Goal: Transaction & Acquisition: Purchase product/service

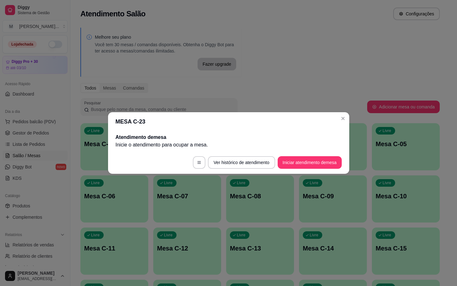
scroll to position [171, 0]
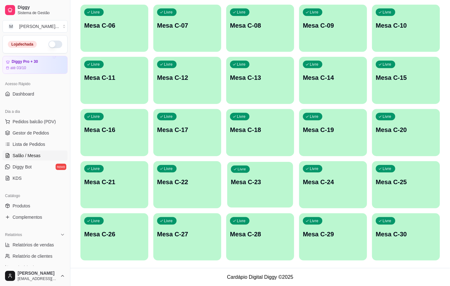
click at [258, 180] on p "Mesa C-23" at bounding box center [260, 182] width 58 height 8
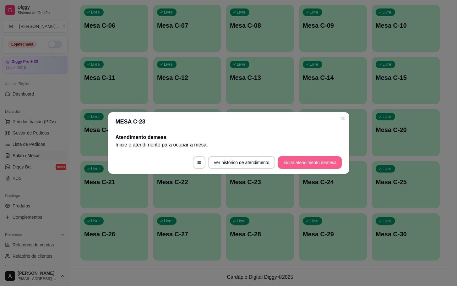
click at [294, 160] on button "Iniciar atendimento de mesa" at bounding box center [310, 162] width 64 height 13
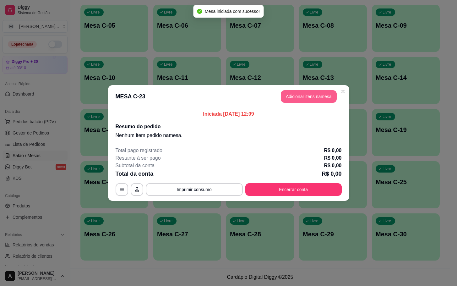
click at [295, 98] on button "Adicionar itens na mesa" at bounding box center [309, 96] width 56 height 13
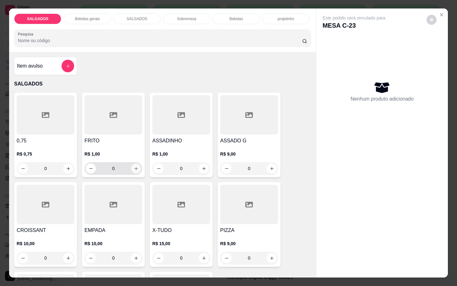
click at [134, 166] on icon "increase-product-quantity" at bounding box center [136, 168] width 5 height 5
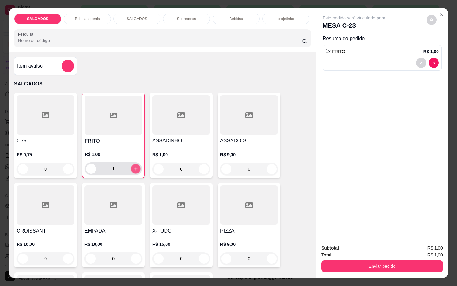
click at [131, 164] on button "increase-product-quantity" at bounding box center [136, 169] width 10 height 10
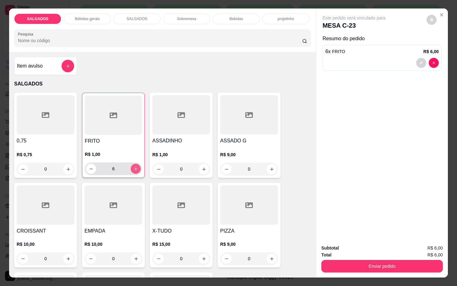
click at [131, 164] on button "increase-product-quantity" at bounding box center [136, 169] width 10 height 10
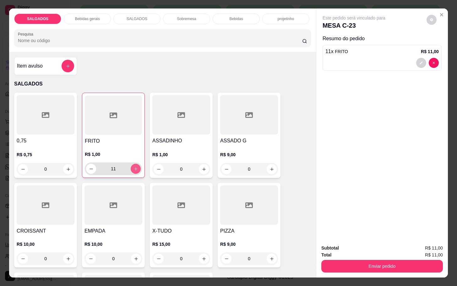
click at [131, 164] on button "increase-product-quantity" at bounding box center [136, 169] width 10 height 10
click at [131, 167] on button "increase-product-quantity" at bounding box center [136, 169] width 10 height 10
type input "15"
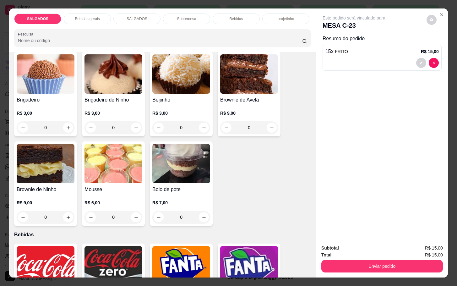
scroll to position [1131, 0]
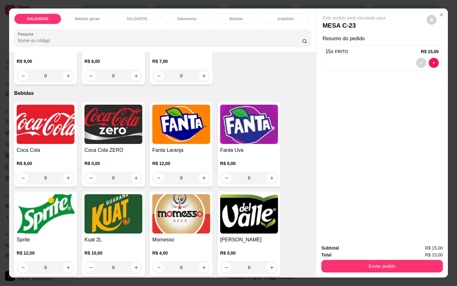
click at [165, 202] on img at bounding box center [181, 213] width 58 height 39
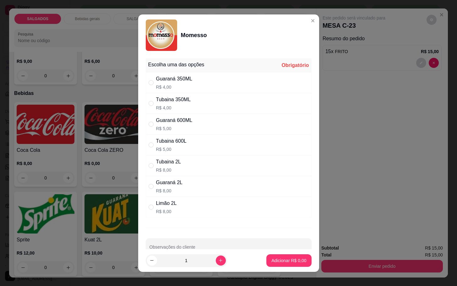
click at [170, 146] on p "R$ 5,00" at bounding box center [171, 149] width 30 height 6
radio input "true"
click at [274, 258] on p "Adicionar R$ 5,00" at bounding box center [289, 260] width 34 height 6
type input "1"
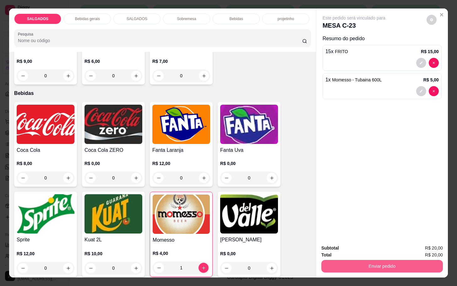
click at [368, 264] on button "Enviar pedido" at bounding box center [382, 266] width 122 height 13
click at [350, 249] on button "Não registrar e enviar pedido" at bounding box center [360, 247] width 65 height 12
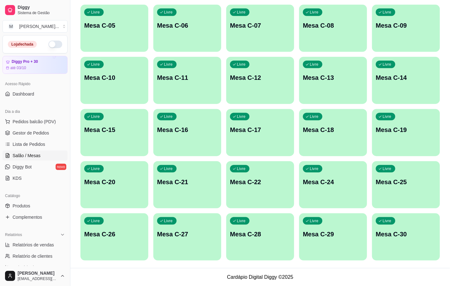
click at [286, 230] on p "Mesa C-28" at bounding box center [260, 234] width 60 height 9
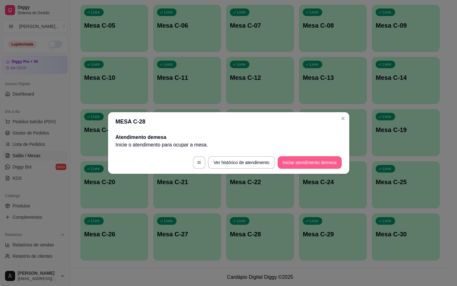
click at [315, 166] on button "Iniciar atendimento de mesa" at bounding box center [310, 162] width 64 height 13
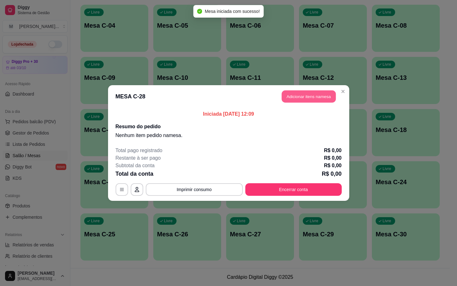
click at [288, 103] on button "Adicionar itens na mesa" at bounding box center [309, 96] width 54 height 12
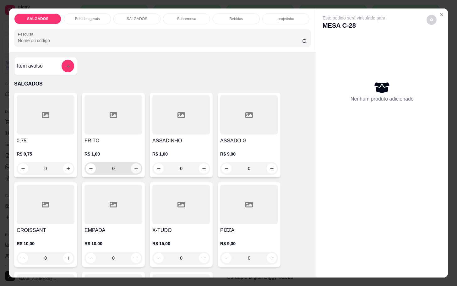
click at [134, 166] on icon "increase-product-quantity" at bounding box center [136, 168] width 5 height 5
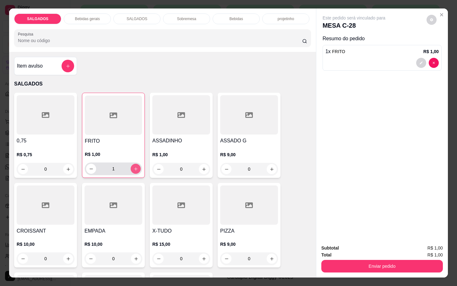
click at [133, 166] on icon "increase-product-quantity" at bounding box center [135, 168] width 5 height 5
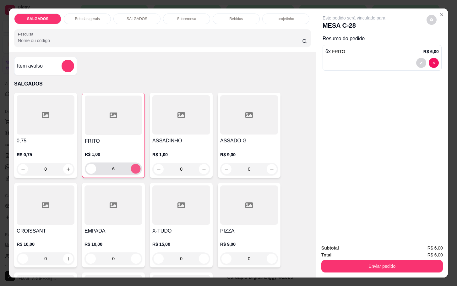
click at [133, 166] on icon "increase-product-quantity" at bounding box center [135, 168] width 5 height 5
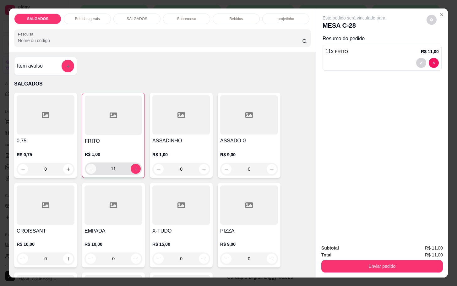
click at [92, 164] on button "decrease-product-quantity" at bounding box center [91, 169] width 10 height 10
type input "10"
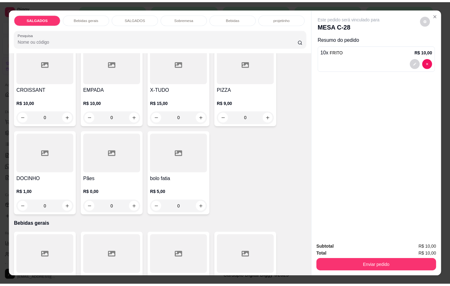
scroll to position [283, 0]
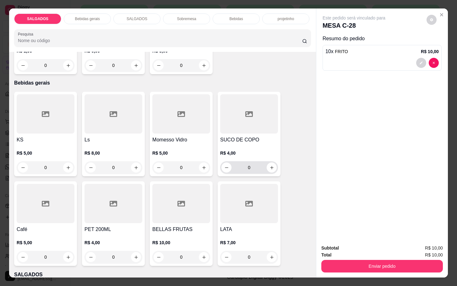
click at [261, 166] on input "0" at bounding box center [248, 167] width 35 height 13
click at [269, 165] on icon "increase-product-quantity" at bounding box center [271, 167] width 5 height 5
type input "1"
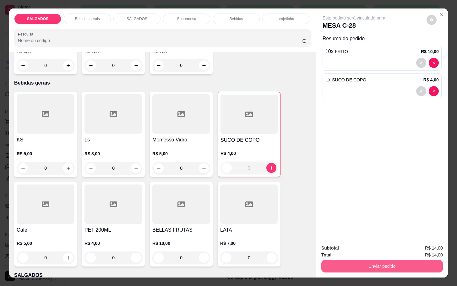
click at [356, 260] on button "Enviar pedido" at bounding box center [382, 266] width 122 height 13
click at [339, 252] on button "Não registrar e enviar pedido" at bounding box center [360, 247] width 65 height 12
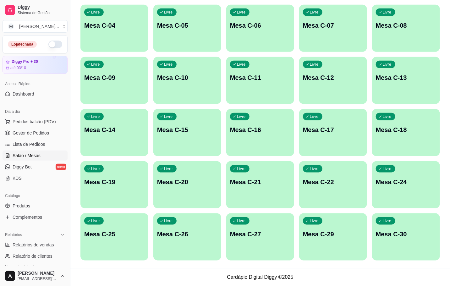
scroll to position [0, 0]
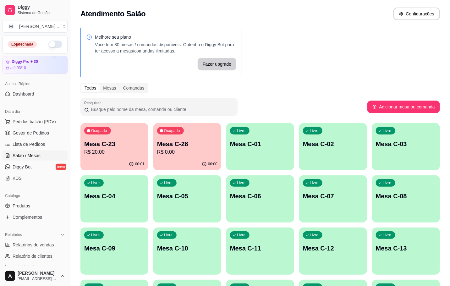
click at [105, 137] on div "Ocupada Mesa C-23 R$ 20,00" at bounding box center [114, 140] width 68 height 35
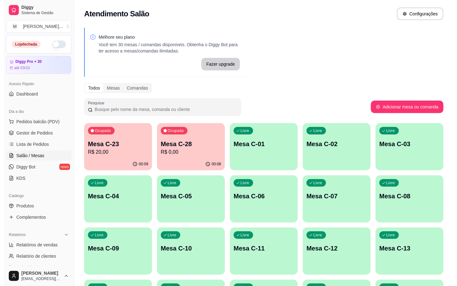
scroll to position [171, 0]
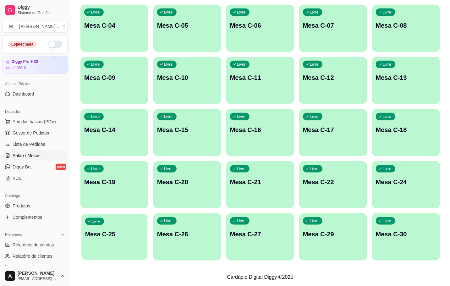
click at [122, 219] on div "Livre Mesa C-25" at bounding box center [114, 233] width 66 height 38
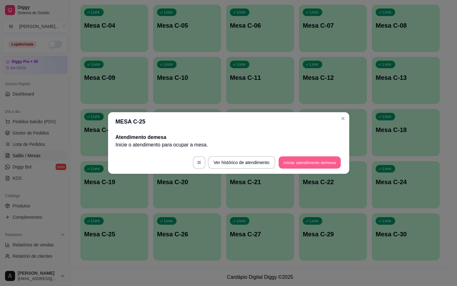
click at [284, 167] on button "Iniciar atendimento de mesa" at bounding box center [310, 162] width 62 height 12
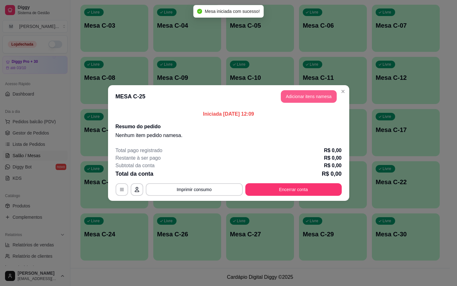
click at [284, 98] on button "Adicionar itens na mesa" at bounding box center [309, 96] width 56 height 13
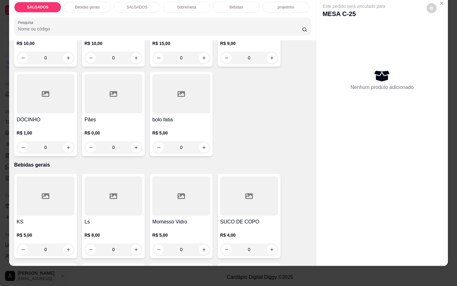
scroll to position [141, 0]
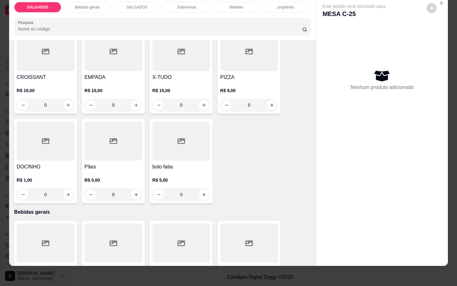
click at [128, 81] on div "R$ 10,00 0" at bounding box center [113, 96] width 58 height 30
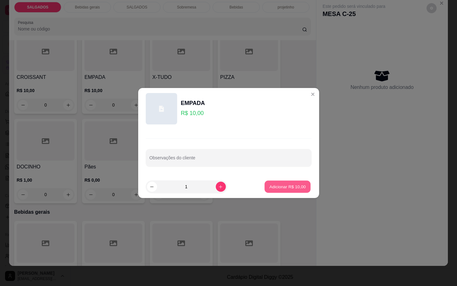
click at [295, 183] on p "Adicionar R$ 10,00" at bounding box center [287, 186] width 36 height 6
type input "1"
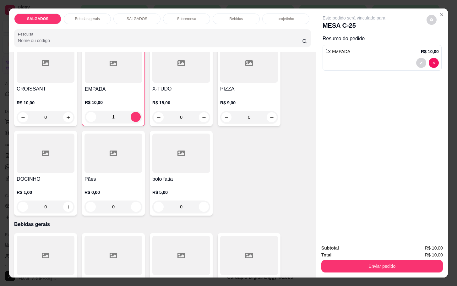
scroll to position [47, 0]
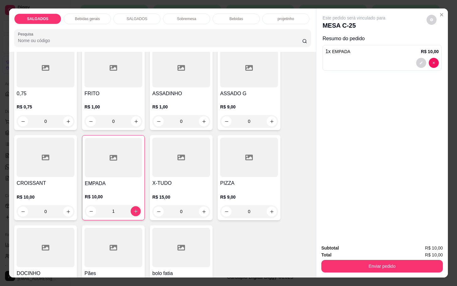
click at [255, 97] on div "R$ 9,00 0" at bounding box center [249, 112] width 58 height 30
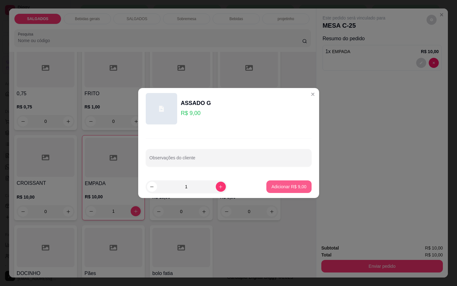
click at [284, 189] on p "Adicionar R$ 9,00" at bounding box center [288, 186] width 35 height 6
type input "1"
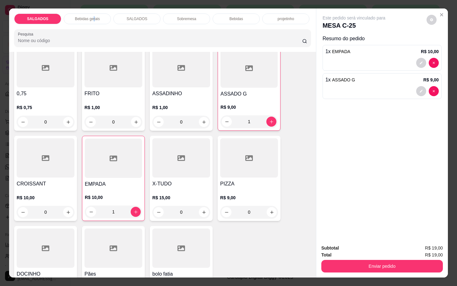
click at [91, 16] on p "Bebidas gerais" at bounding box center [87, 18] width 25 height 5
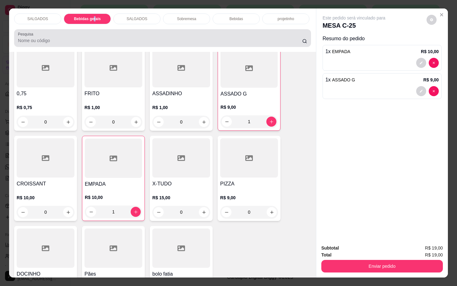
scroll to position [15, 0]
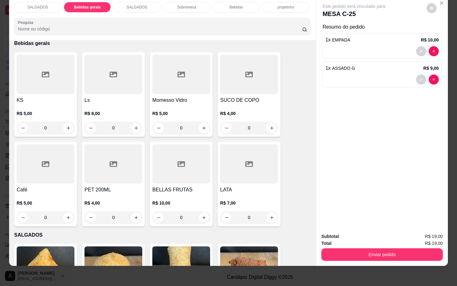
click at [218, 3] on div "Bebidas" at bounding box center [236, 7] width 47 height 11
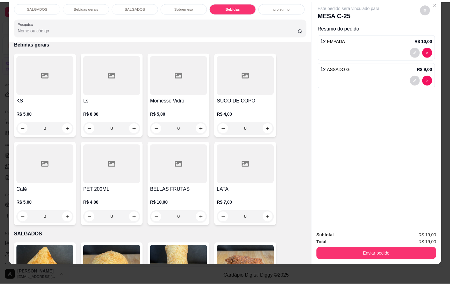
scroll to position [1170, 0]
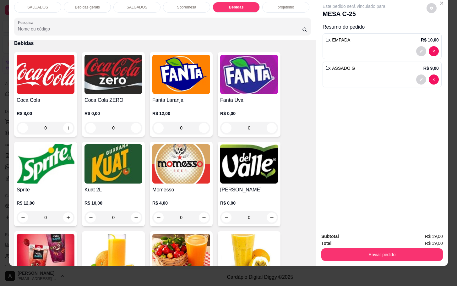
click at [259, 160] on img at bounding box center [249, 163] width 58 height 39
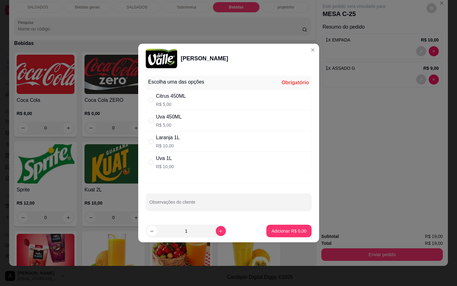
click at [227, 149] on div "Laranja 1L R$ 10,00" at bounding box center [229, 141] width 166 height 21
click at [249, 138] on div "Laranja 1L R$ 10,00" at bounding box center [229, 141] width 166 height 21
radio input "false"
click at [256, 125] on div "Uva 450ML R$ 5,00" at bounding box center [229, 120] width 166 height 21
radio input "true"
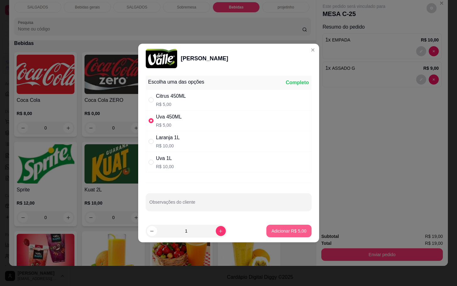
click at [278, 234] on p "Adicionar R$ 5,00" at bounding box center [288, 231] width 35 height 6
type input "1"
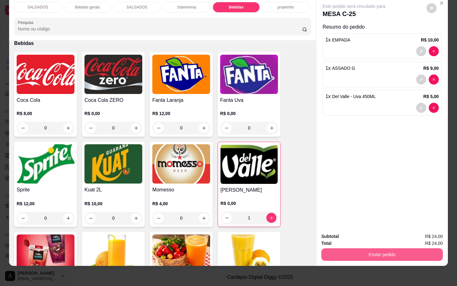
click at [326, 248] on button "Enviar pedido" at bounding box center [382, 254] width 122 height 13
click at [354, 233] on button "Não registrar e enviar pedido" at bounding box center [360, 232] width 63 height 12
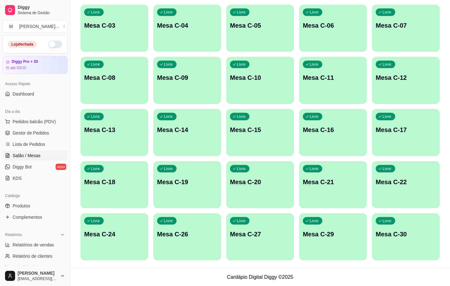
scroll to position [0, 0]
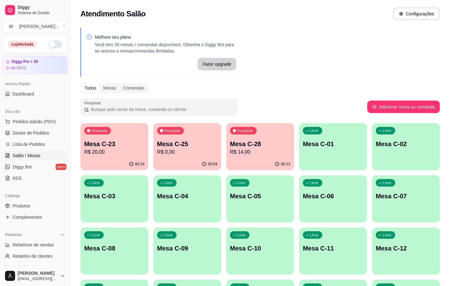
click at [245, 144] on p "Mesa C-28" at bounding box center [260, 143] width 60 height 9
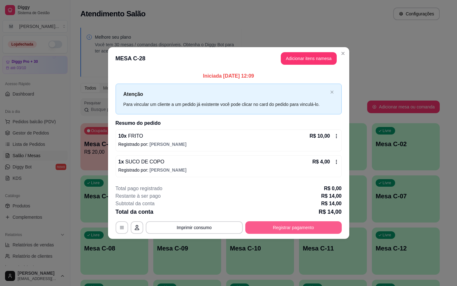
click at [310, 226] on button "Registrar pagamento" at bounding box center [293, 227] width 96 height 13
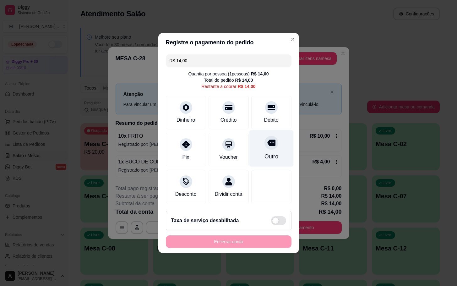
click at [270, 144] on div "Outro" at bounding box center [271, 148] width 44 height 37
type input "R$ 0,00"
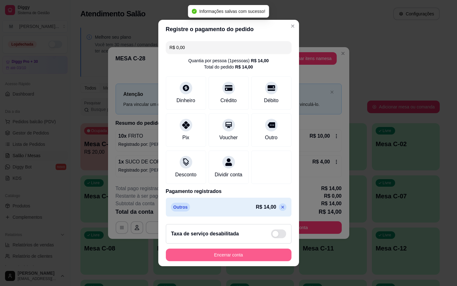
click at [234, 256] on button "Encerrar conta" at bounding box center [229, 254] width 126 height 13
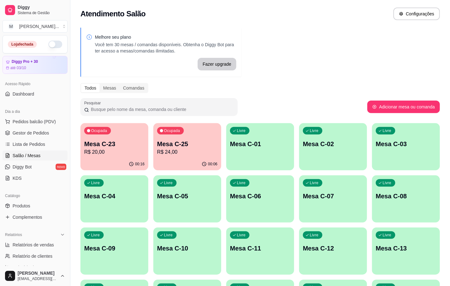
click at [130, 144] on p "Mesa C-23" at bounding box center [114, 143] width 60 height 9
click at [176, 144] on p "Mesa C-25" at bounding box center [187, 143] width 60 height 9
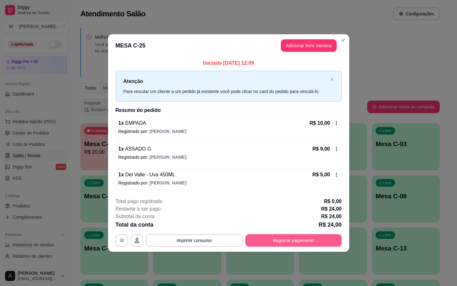
click at [324, 237] on button "Registrar pagamento" at bounding box center [293, 240] width 96 height 13
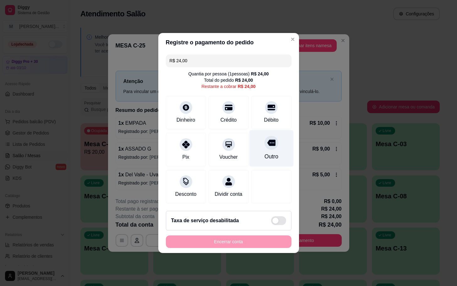
click at [256, 143] on div "Outro" at bounding box center [271, 148] width 44 height 37
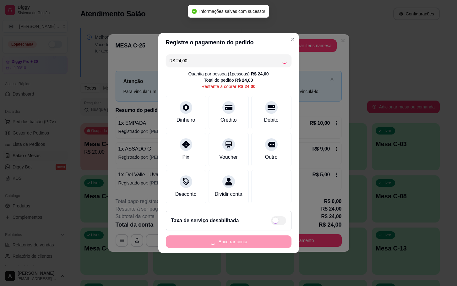
type input "R$ 0,00"
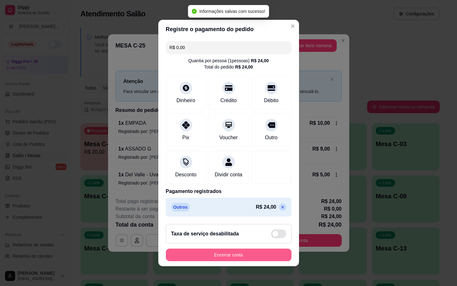
click at [253, 259] on button "Encerrar conta" at bounding box center [229, 254] width 126 height 13
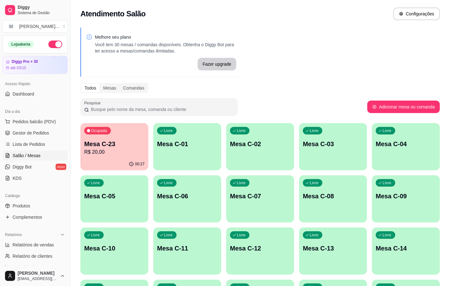
click at [87, 142] on p "Mesa C-23" at bounding box center [114, 143] width 60 height 9
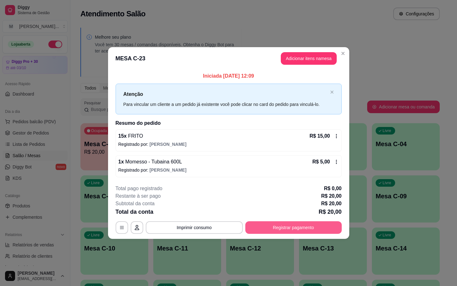
click at [292, 228] on button "Registrar pagamento" at bounding box center [293, 227] width 96 height 13
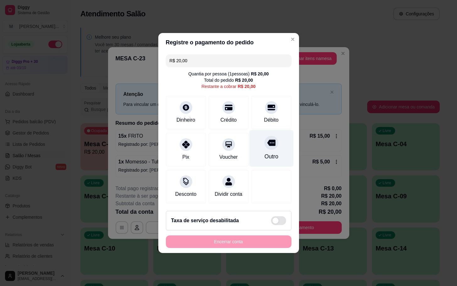
click at [258, 145] on div "Outro" at bounding box center [271, 148] width 44 height 37
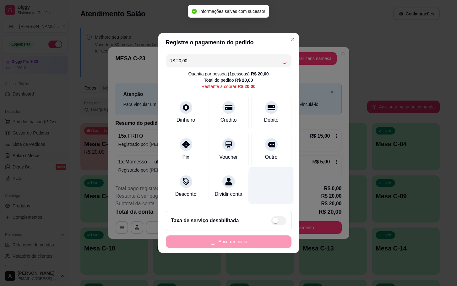
type input "R$ 0,00"
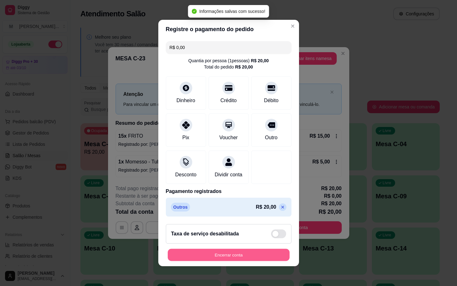
click at [243, 260] on button "Encerrar conta" at bounding box center [229, 255] width 122 height 12
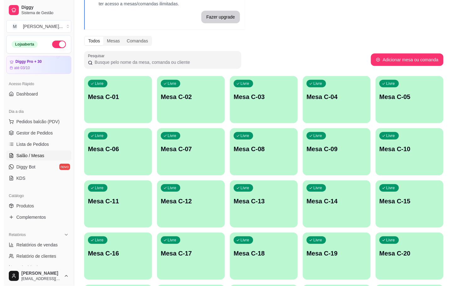
scroll to position [171, 0]
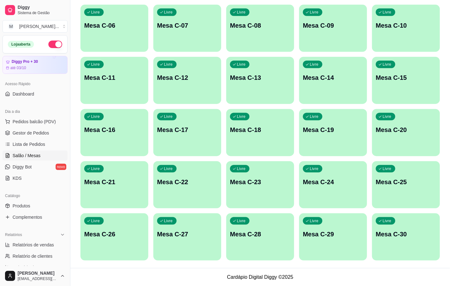
click at [404, 204] on div "button" at bounding box center [406, 205] width 68 height 8
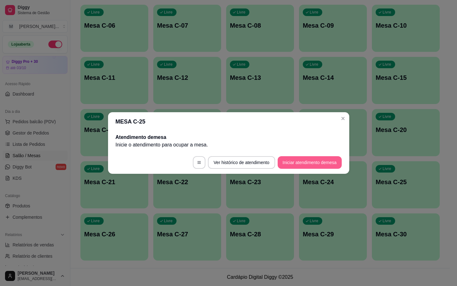
click at [320, 165] on button "Iniciar atendimento de mesa" at bounding box center [310, 162] width 64 height 13
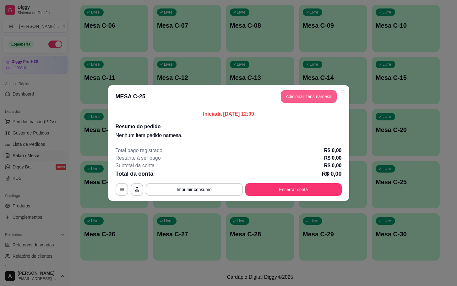
click at [316, 99] on button "Adicionar itens na mesa" at bounding box center [309, 96] width 56 height 13
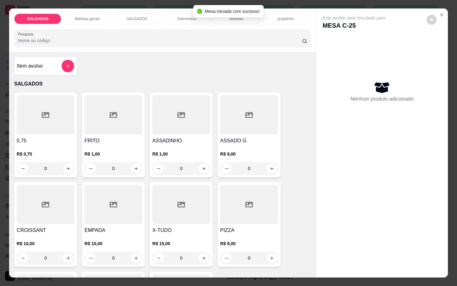
click at [254, 190] on div at bounding box center [249, 204] width 58 height 39
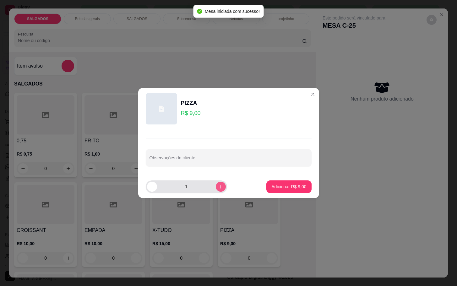
click at [216, 189] on button "increase-product-quantity" at bounding box center [221, 187] width 10 height 10
type input "2"
click at [296, 181] on button "Adicionar R$ 18,00" at bounding box center [287, 186] width 47 height 13
type input "2"
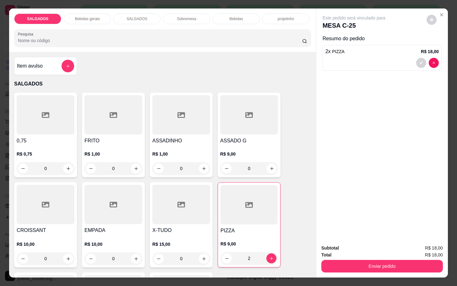
click at [82, 14] on div "Bebidas gerais" at bounding box center [87, 19] width 47 height 11
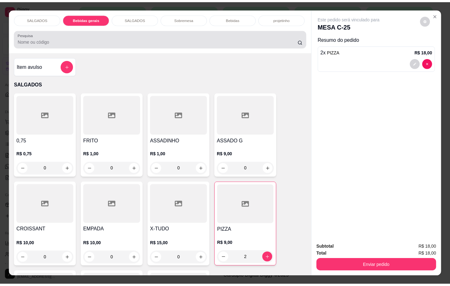
scroll to position [15, 0]
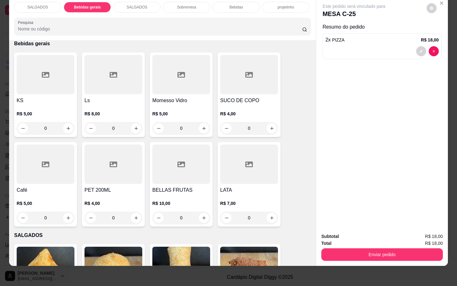
click at [198, 73] on div at bounding box center [181, 74] width 58 height 39
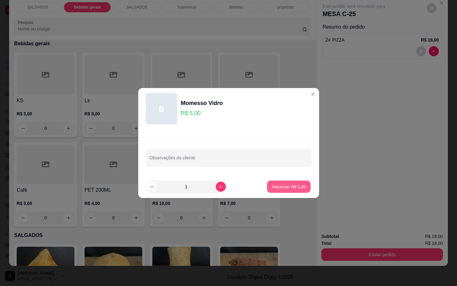
click at [286, 191] on button "Adicionar R$ 5,00" at bounding box center [289, 187] width 44 height 12
type input "1"
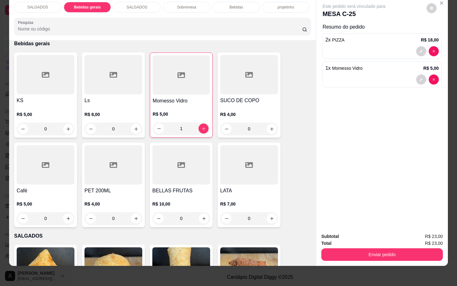
click at [352, 248] on button "Enviar pedido" at bounding box center [382, 254] width 122 height 13
click at [343, 229] on button "Não registrar e enviar pedido" at bounding box center [360, 232] width 65 height 12
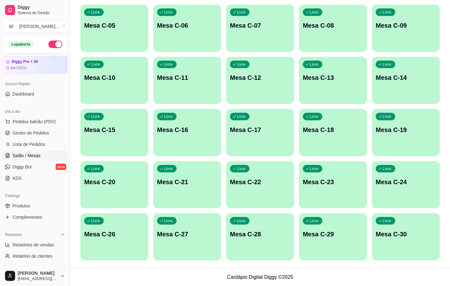
scroll to position [29, 0]
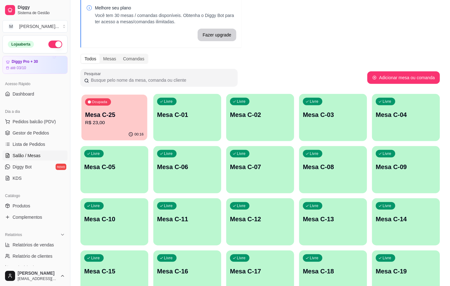
click at [106, 110] on div "Ocupada Mesa C-25 R$ 23,00" at bounding box center [114, 112] width 66 height 34
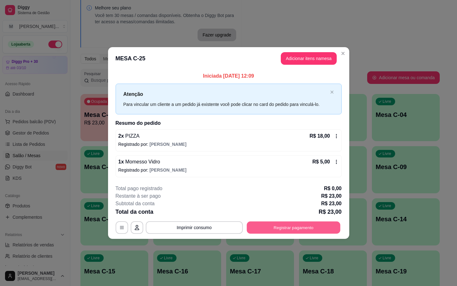
click at [281, 232] on button "Registrar pagamento" at bounding box center [294, 227] width 94 height 12
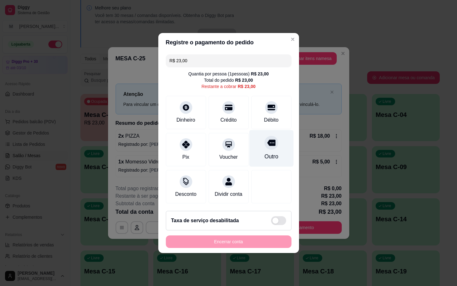
click at [264, 152] on div "Outro" at bounding box center [271, 156] width 14 height 8
type input "R$ 0,00"
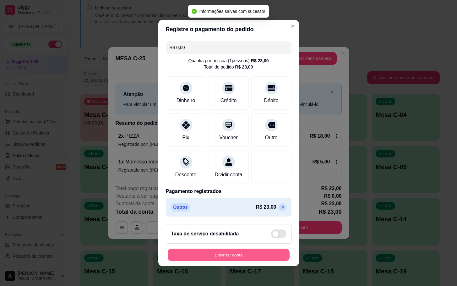
click at [218, 258] on button "Encerrar conta" at bounding box center [229, 255] width 122 height 12
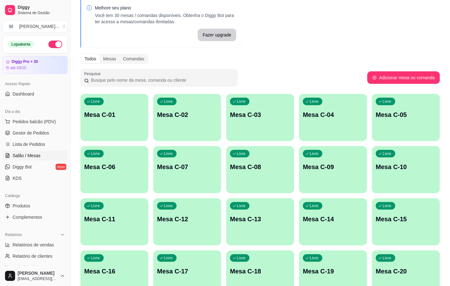
click at [91, 110] on div "Livre Mesa C-01" at bounding box center [114, 114] width 68 height 40
click at [136, 124] on div "Livre Mesa C-01" at bounding box center [114, 114] width 68 height 40
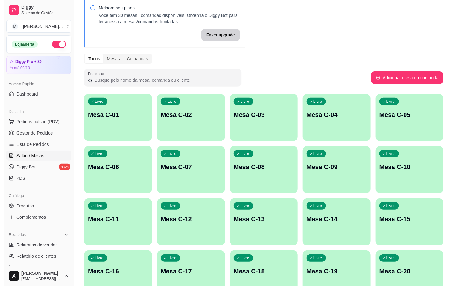
scroll to position [171, 0]
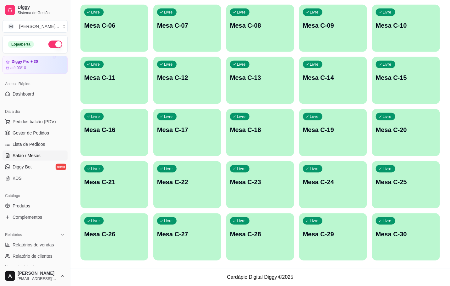
click at [391, 199] on div "Livre Mesa C-25" at bounding box center [406, 181] width 68 height 40
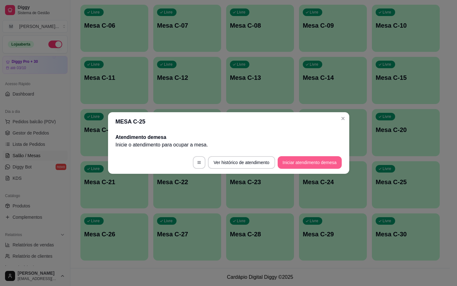
click at [311, 168] on button "Iniciar atendimento de mesa" at bounding box center [310, 162] width 64 height 13
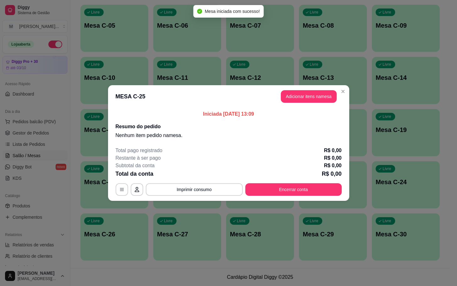
click at [318, 92] on button "Adicionar itens na mesa" at bounding box center [309, 96] width 56 height 13
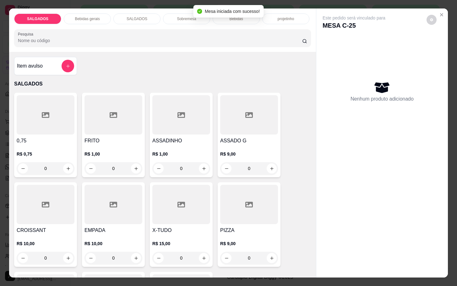
click at [94, 108] on div at bounding box center [113, 114] width 58 height 39
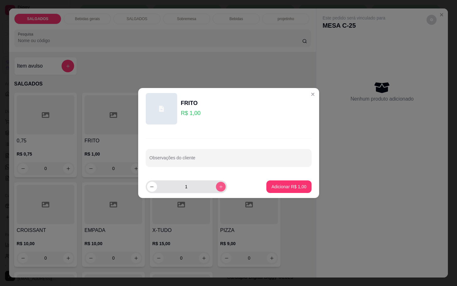
click at [216, 186] on button "increase-product-quantity" at bounding box center [221, 187] width 10 height 10
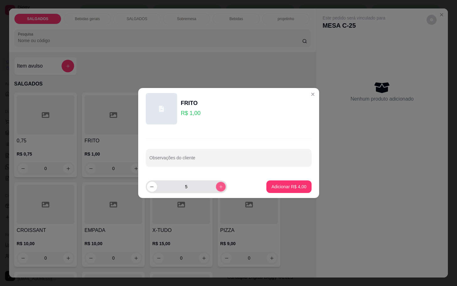
type input "6"
click at [296, 179] on footer "6 Adicionar R$ 6,00" at bounding box center [228, 186] width 181 height 23
click at [291, 176] on footer "6 Adicionar R$ 6,00" at bounding box center [228, 186] width 181 height 23
drag, startPoint x: 290, startPoint y: 176, endPoint x: 291, endPoint y: 179, distance: 3.9
click at [291, 176] on footer "6 Adicionar R$ 6,00" at bounding box center [228, 186] width 181 height 23
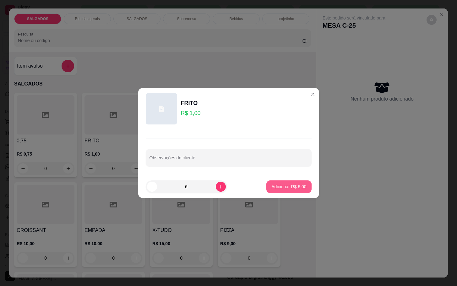
click at [295, 185] on button "Adicionar R$ 6,00" at bounding box center [288, 186] width 45 height 13
type input "6"
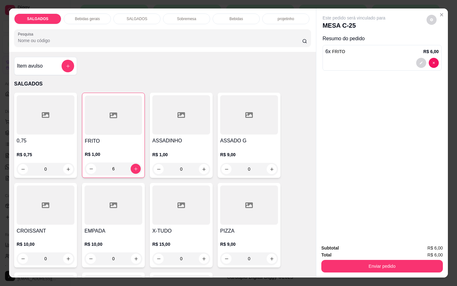
click at [81, 18] on div "Bebidas gerais" at bounding box center [87, 19] width 47 height 11
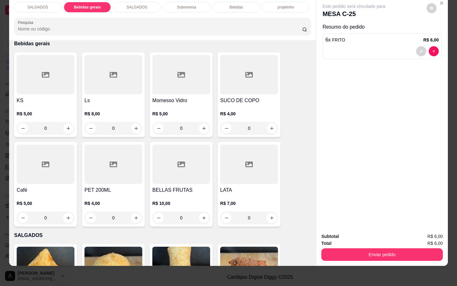
click at [70, 76] on div at bounding box center [46, 74] width 58 height 39
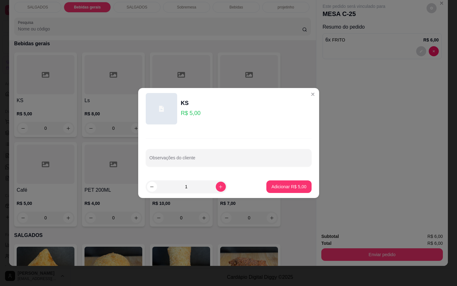
click at [277, 184] on p "Adicionar R$ 5,00" at bounding box center [288, 186] width 35 height 6
type input "1"
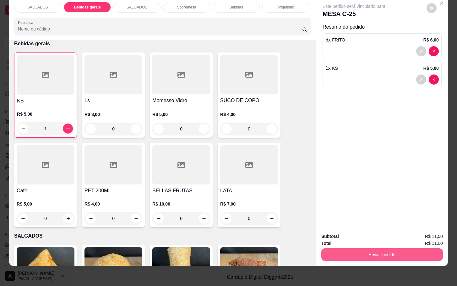
click at [380, 252] on button "Enviar pedido" at bounding box center [382, 254] width 122 height 13
click at [368, 229] on button "Não registrar e enviar pedido" at bounding box center [360, 232] width 63 height 12
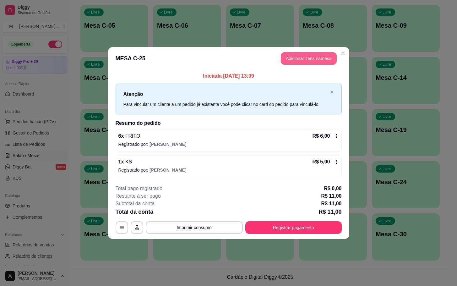
click at [304, 57] on button "Adicionar itens na mesa" at bounding box center [309, 58] width 56 height 13
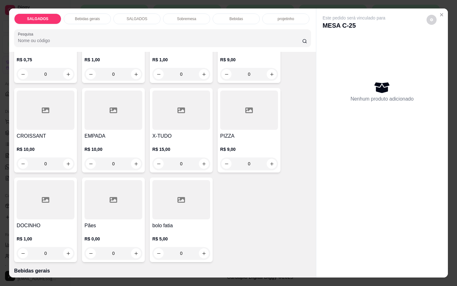
scroll to position [188, 0]
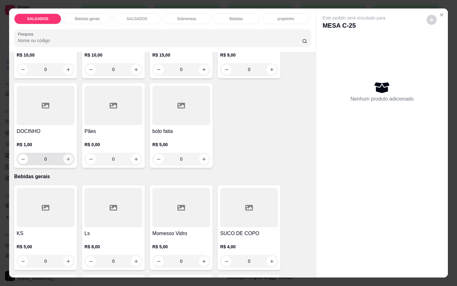
click at [63, 154] on button "increase-product-quantity" at bounding box center [68, 159] width 10 height 10
type input "1"
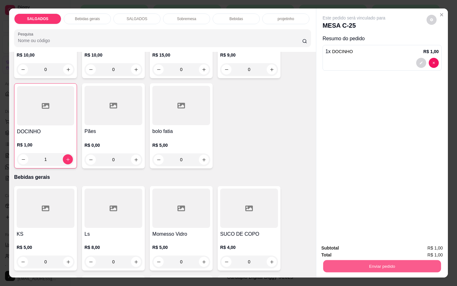
click at [363, 266] on button "Enviar pedido" at bounding box center [382, 266] width 118 height 12
click at [350, 248] on button "Não registrar e enviar pedido" at bounding box center [360, 247] width 65 height 12
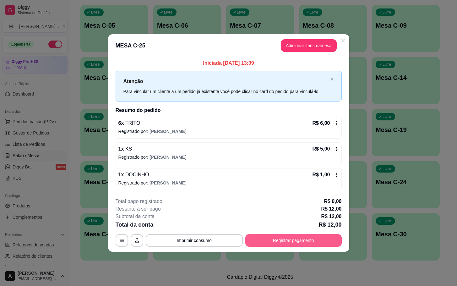
click at [280, 244] on button "Registrar pagamento" at bounding box center [293, 240] width 96 height 13
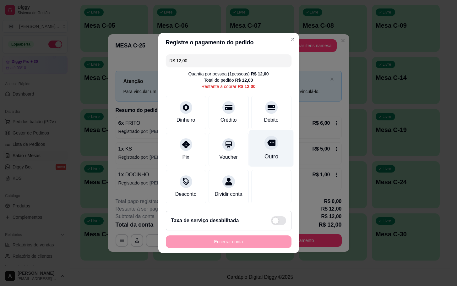
click at [253, 148] on div "Outro" at bounding box center [271, 148] width 44 height 37
type input "R$ 0,00"
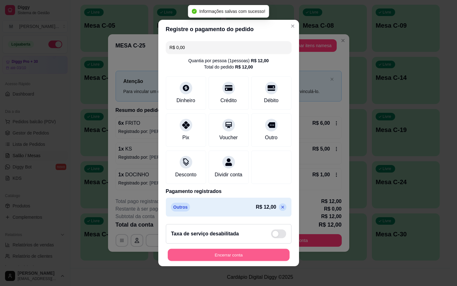
click at [253, 261] on button "Encerrar conta" at bounding box center [229, 255] width 122 height 12
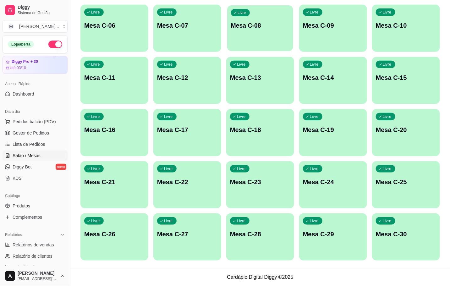
click at [258, 42] on div "Livre Mesa C-08" at bounding box center [260, 24] width 66 height 38
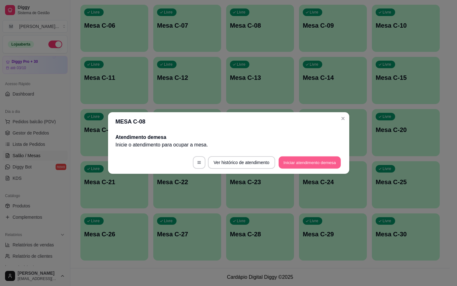
click at [324, 160] on button "Iniciar atendimento de mesa" at bounding box center [310, 162] width 62 height 12
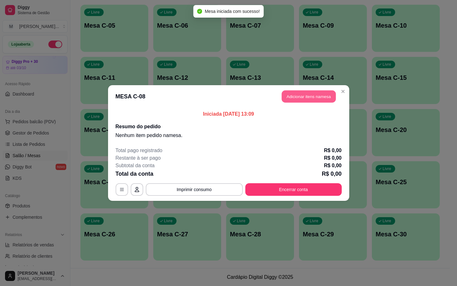
click at [309, 100] on button "Adicionar itens na mesa" at bounding box center [309, 96] width 54 height 12
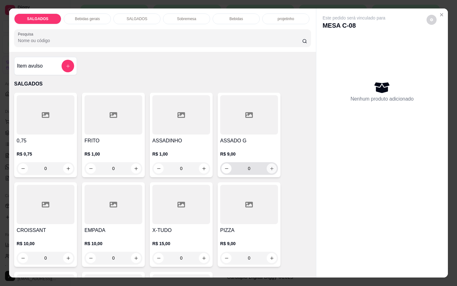
click at [270, 168] on button "increase-product-quantity" at bounding box center [272, 168] width 10 height 10
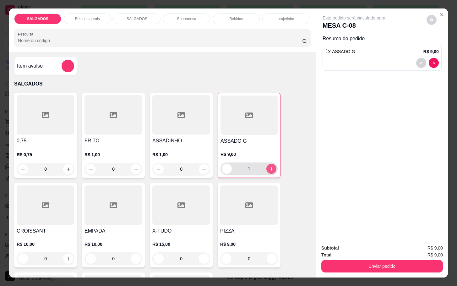
click at [270, 168] on icon "increase-product-quantity" at bounding box center [271, 168] width 5 height 5
click at [269, 168] on icon "increase-product-quantity" at bounding box center [271, 168] width 5 height 5
click at [225, 166] on icon "decrease-product-quantity" at bounding box center [227, 168] width 5 height 5
type input "2"
click at [134, 256] on icon "increase-product-quantity" at bounding box center [136, 258] width 5 height 5
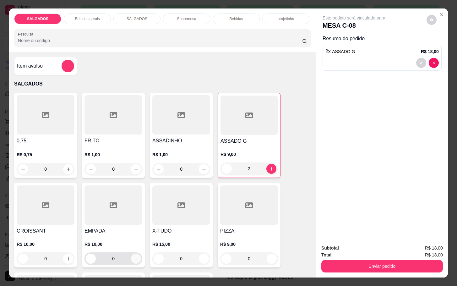
type input "1"
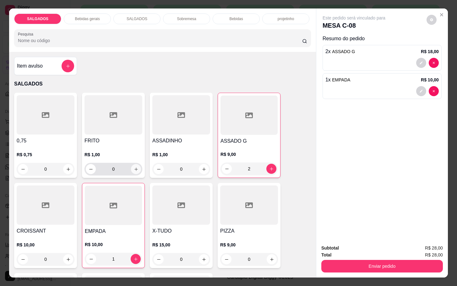
click at [134, 167] on icon "increase-product-quantity" at bounding box center [136, 169] width 5 height 5
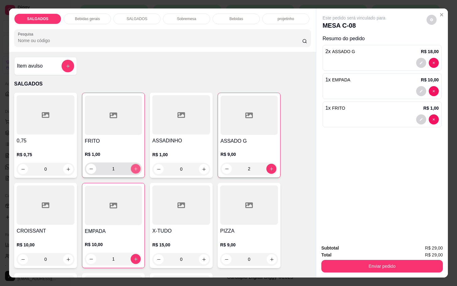
click at [133, 167] on icon "increase-product-quantity" at bounding box center [135, 168] width 5 height 5
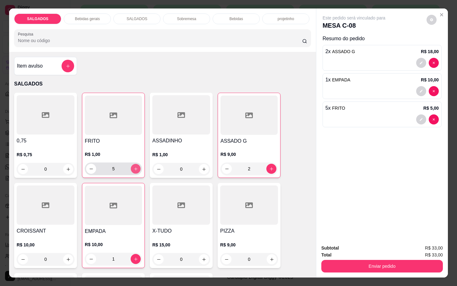
type input "6"
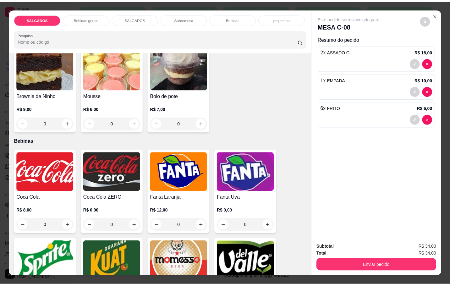
scroll to position [1131, 0]
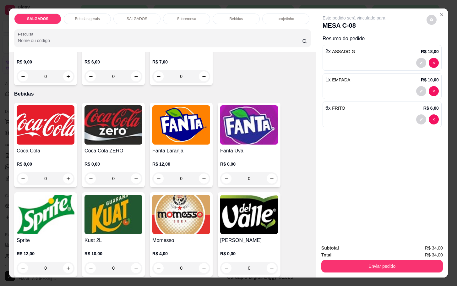
click at [200, 155] on div "R$ 12,00 0" at bounding box center [181, 170] width 58 height 30
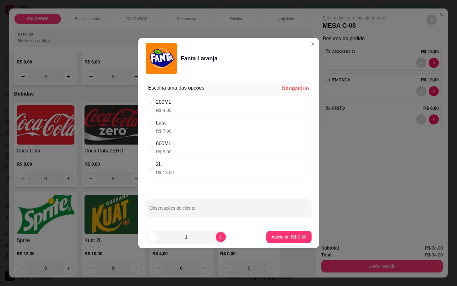
click at [201, 160] on div "2L R$ 13,00" at bounding box center [229, 168] width 166 height 21
radio input "true"
click at [279, 239] on p "Adicionar R$ 13,00" at bounding box center [287, 237] width 36 height 6
type input "1"
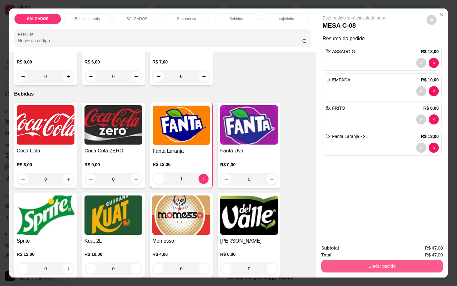
click at [344, 265] on button "Enviar pedido" at bounding box center [382, 266] width 122 height 13
click at [347, 249] on button "Não registrar e enviar pedido" at bounding box center [360, 247] width 63 height 12
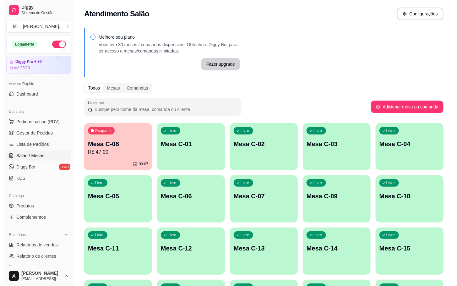
scroll to position [141, 0]
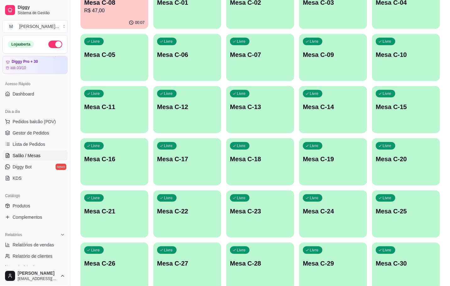
click at [407, 215] on p "Mesa C-25" at bounding box center [406, 211] width 60 height 9
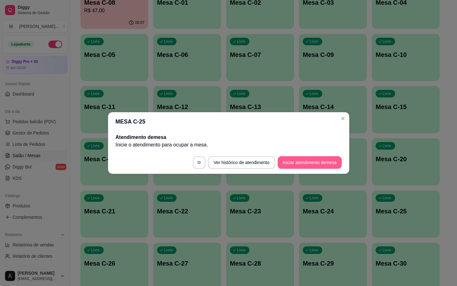
click at [331, 161] on button "Iniciar atendimento de mesa" at bounding box center [310, 162] width 64 height 13
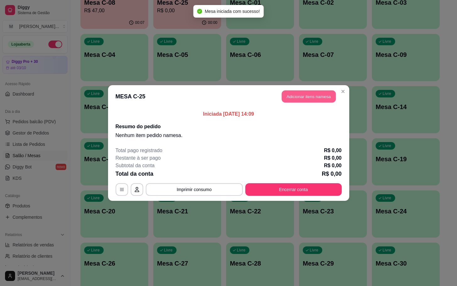
click at [296, 102] on button "Adicionar itens na mesa" at bounding box center [309, 96] width 54 height 12
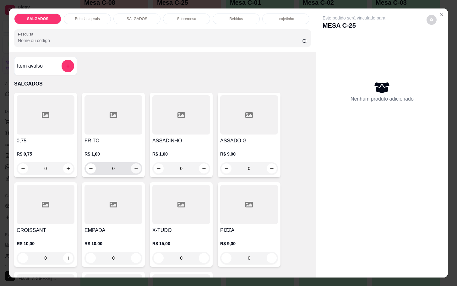
click at [131, 166] on button "increase-product-quantity" at bounding box center [136, 168] width 10 height 10
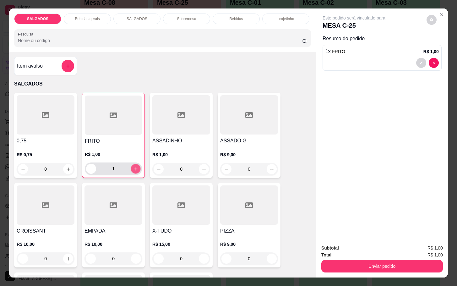
click at [131, 166] on button "increase-product-quantity" at bounding box center [136, 169] width 10 height 10
drag, startPoint x: 130, startPoint y: 166, endPoint x: 138, endPoint y: 166, distance: 8.5
click at [138, 166] on div "FRITO R$ 1,00 2" at bounding box center [113, 135] width 63 height 85
click at [131, 165] on button "increase-product-quantity" at bounding box center [136, 169] width 10 height 10
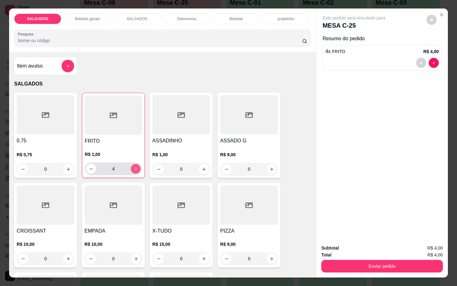
click at [131, 165] on button "increase-product-quantity" at bounding box center [136, 169] width 10 height 10
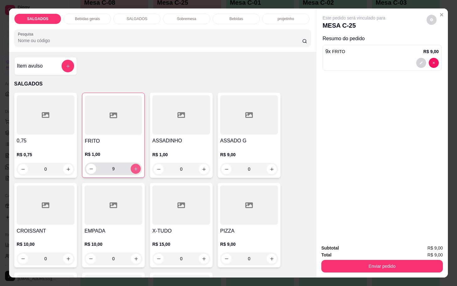
click at [131, 165] on button "increase-product-quantity" at bounding box center [136, 169] width 10 height 10
type input "13"
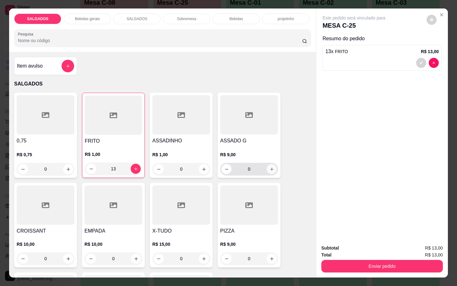
click at [269, 170] on button "increase-product-quantity" at bounding box center [272, 169] width 10 height 10
type input "1"
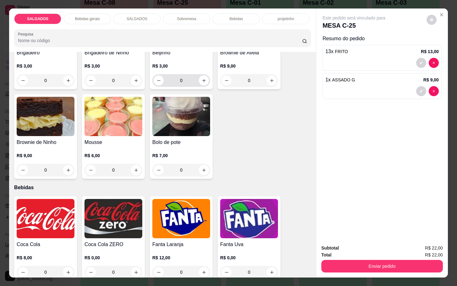
scroll to position [1083, 0]
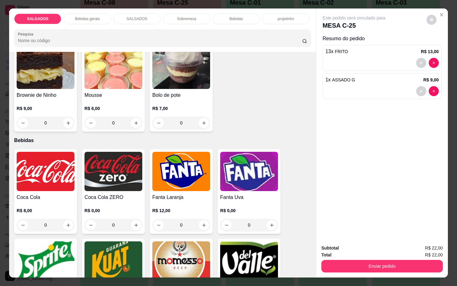
click at [41, 261] on img at bounding box center [46, 260] width 58 height 39
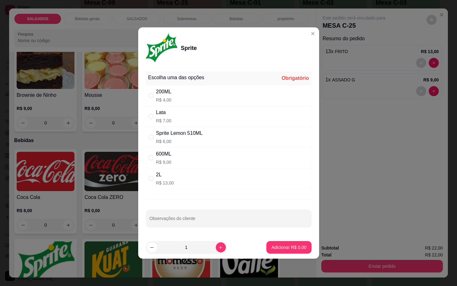
click at [166, 172] on div "2L" at bounding box center [165, 175] width 18 height 8
radio input "true"
click at [289, 246] on p "Adicionar R$ 13,00" at bounding box center [287, 247] width 36 height 6
type input "1"
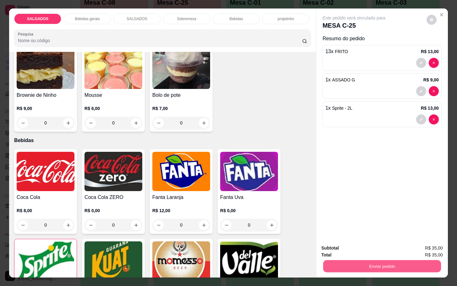
click at [338, 260] on button "Enviar pedido" at bounding box center [382, 266] width 118 height 12
click at [354, 248] on button "Não registrar e enviar pedido" at bounding box center [360, 247] width 63 height 12
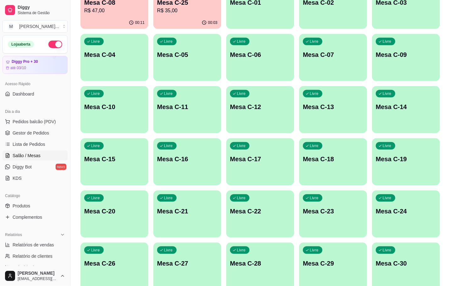
click at [377, 165] on div "Livre Mesa C-19" at bounding box center [406, 158] width 68 height 40
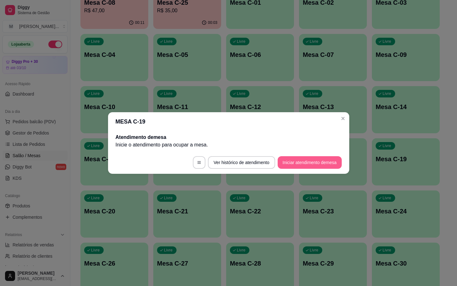
click at [323, 158] on button "Iniciar atendimento de mesa" at bounding box center [310, 162] width 64 height 13
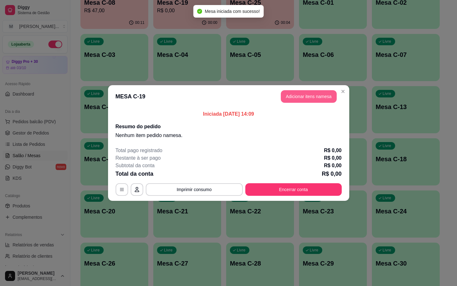
click at [309, 94] on button "Adicionar itens na mesa" at bounding box center [309, 96] width 56 height 13
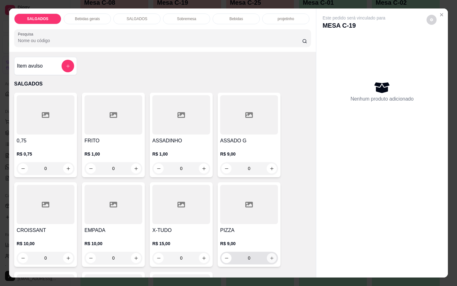
click at [270, 256] on icon "increase-product-quantity" at bounding box center [271, 258] width 5 height 5
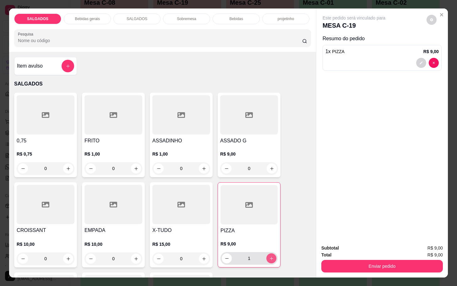
click at [270, 256] on icon "increase-product-quantity" at bounding box center [271, 258] width 5 height 5
type input "2"
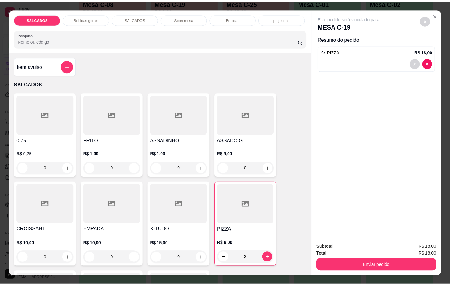
scroll to position [188, 0]
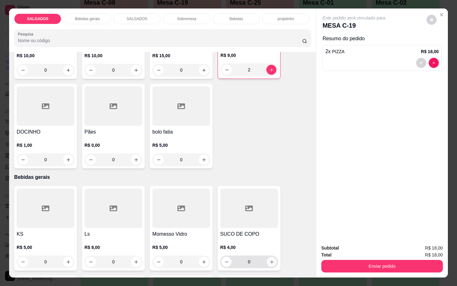
click at [267, 260] on button "increase-product-quantity" at bounding box center [272, 262] width 10 height 10
type input "1"
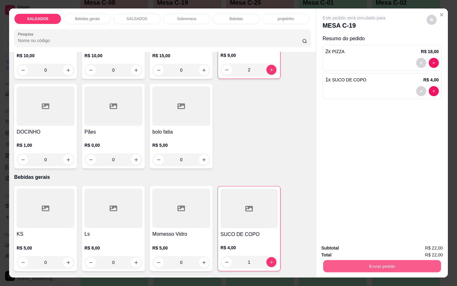
click at [390, 264] on button "Enviar pedido" at bounding box center [382, 266] width 118 height 12
click at [374, 248] on button "Não registrar e enviar pedido" at bounding box center [360, 247] width 63 height 12
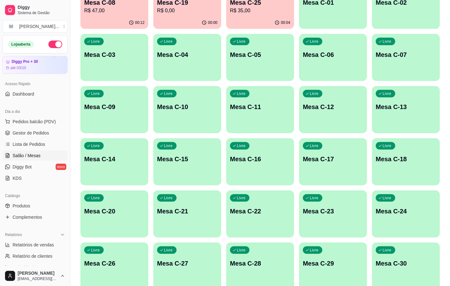
scroll to position [94, 0]
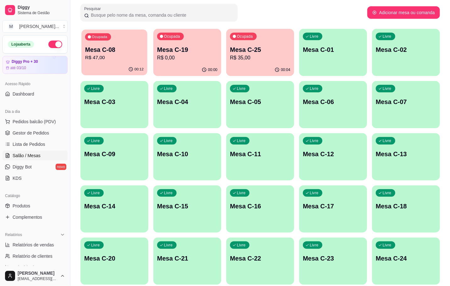
click at [94, 52] on p "Mesa C-08" at bounding box center [114, 50] width 58 height 8
click at [93, 52] on p "Mesa C-08" at bounding box center [114, 50] width 58 height 8
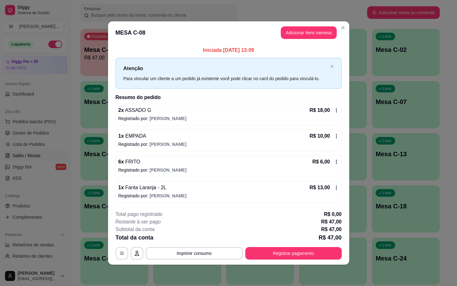
click at [263, 261] on footer "**********" at bounding box center [228, 234] width 241 height 59
click at [263, 257] on button "Registrar pagamento" at bounding box center [294, 253] width 94 height 12
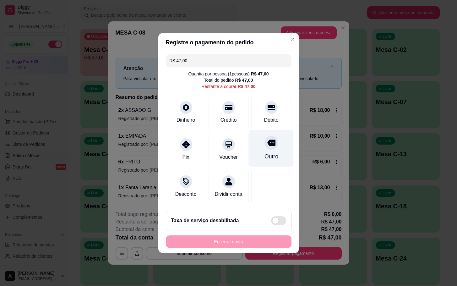
click at [266, 145] on div at bounding box center [271, 143] width 14 height 14
type input "R$ 0,00"
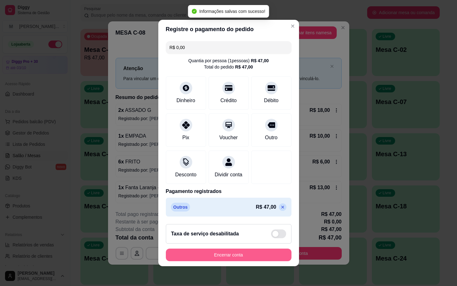
click at [261, 259] on button "Encerrar conta" at bounding box center [229, 254] width 126 height 13
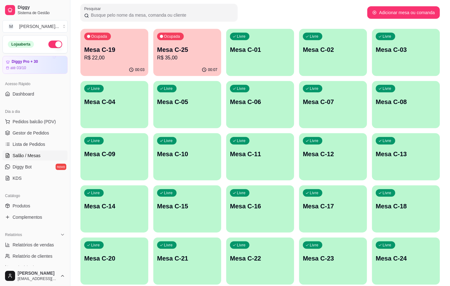
click at [198, 53] on p "Mesa C-25" at bounding box center [187, 49] width 60 height 9
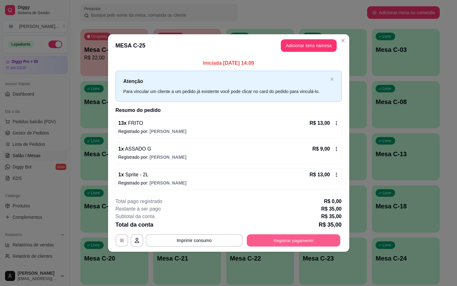
click at [308, 242] on button "Registrar pagamento" at bounding box center [294, 240] width 94 height 12
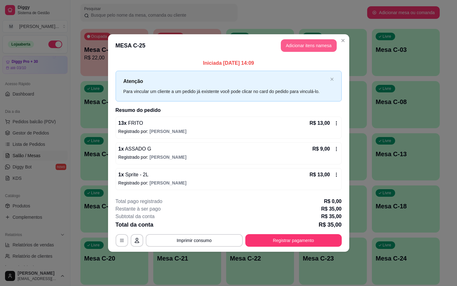
click at [320, 46] on button "Adicionar itens na mesa" at bounding box center [309, 45] width 56 height 13
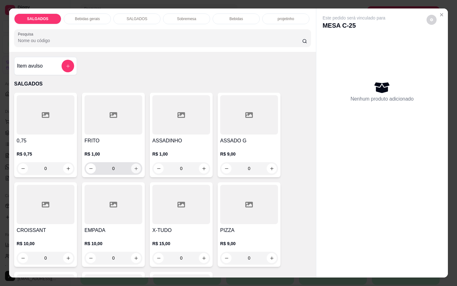
click at [134, 166] on icon "increase-product-quantity" at bounding box center [136, 168] width 5 height 5
type input "1"
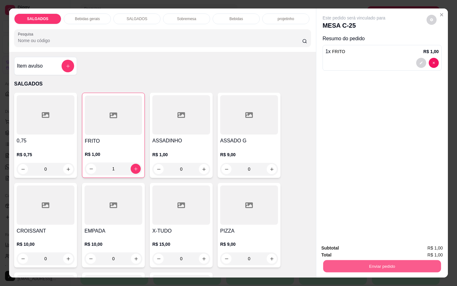
click at [363, 266] on button "Enviar pedido" at bounding box center [382, 266] width 118 height 12
click at [359, 247] on button "Não registrar e enviar pedido" at bounding box center [360, 247] width 65 height 12
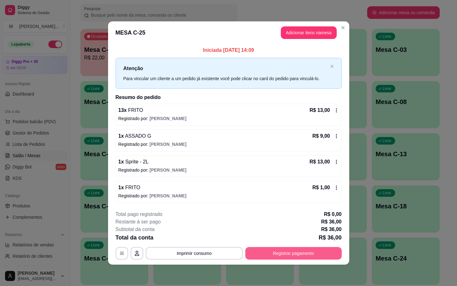
click at [298, 254] on button "Registrar pagamento" at bounding box center [293, 253] width 96 height 13
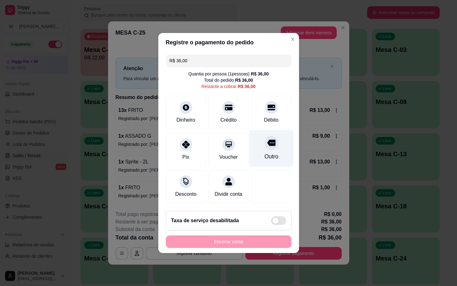
click at [269, 155] on div "Outro" at bounding box center [271, 156] width 14 height 8
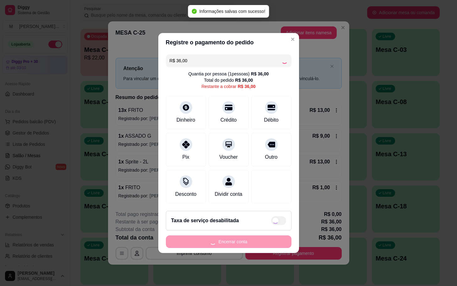
type input "R$ 0,00"
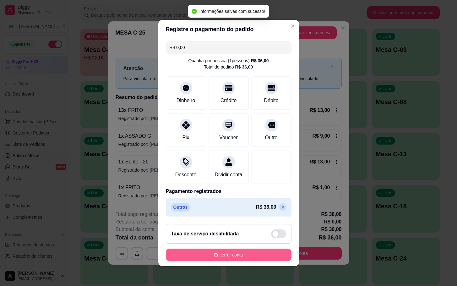
click at [266, 261] on button "Encerrar conta" at bounding box center [229, 254] width 126 height 13
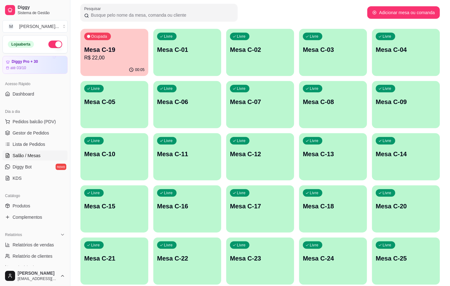
click at [113, 46] on p "Mesa C-19" at bounding box center [114, 49] width 60 height 9
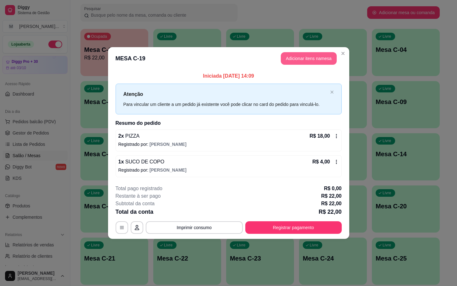
click at [310, 55] on button "Adicionar itens na mesa" at bounding box center [309, 58] width 56 height 13
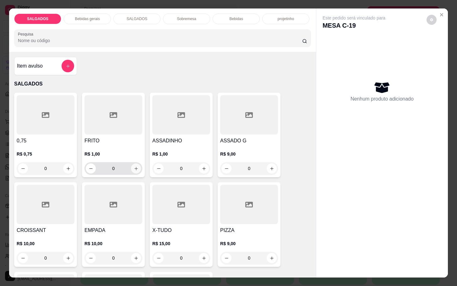
click at [134, 166] on icon "increase-product-quantity" at bounding box center [136, 168] width 5 height 5
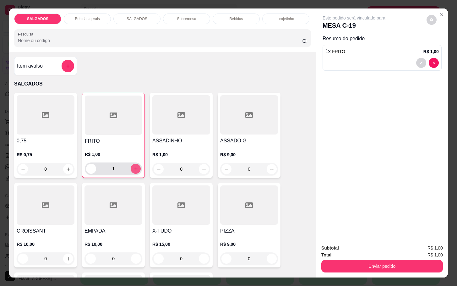
click at [133, 166] on icon "increase-product-quantity" at bounding box center [135, 168] width 5 height 5
type input "2"
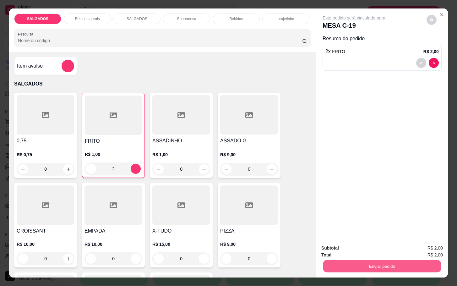
click at [365, 261] on button "Enviar pedido" at bounding box center [382, 266] width 118 height 12
click at [356, 246] on button "Não registrar e enviar pedido" at bounding box center [360, 247] width 65 height 12
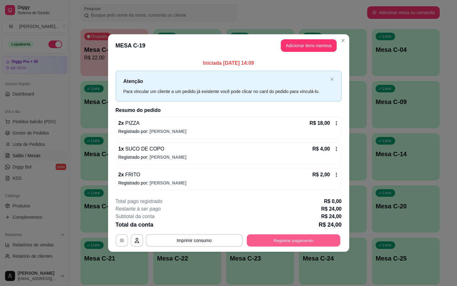
click at [273, 242] on button "Registrar pagamento" at bounding box center [294, 240] width 94 height 12
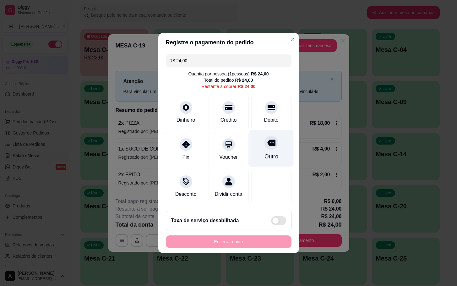
click at [258, 144] on div "Outro" at bounding box center [271, 148] width 44 height 37
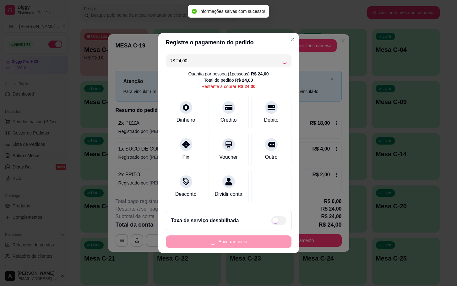
type input "R$ 0,00"
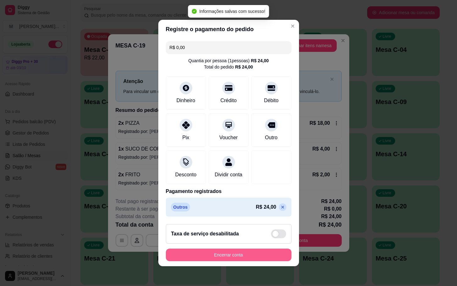
click at [259, 259] on button "Encerrar conta" at bounding box center [229, 254] width 126 height 13
